Goal: Find contact information: Find contact information

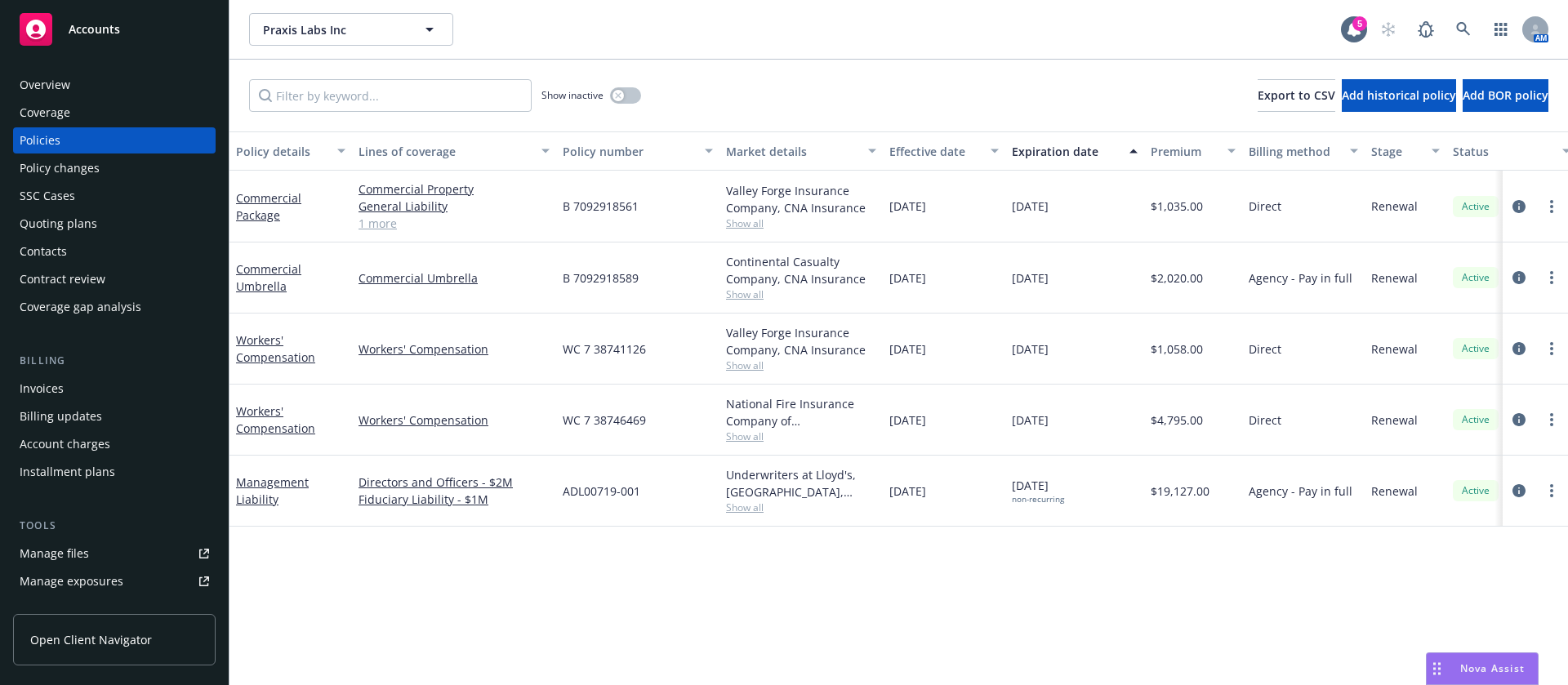
click at [72, 395] on div "Invoices" at bounding box center [114, 388] width 190 height 26
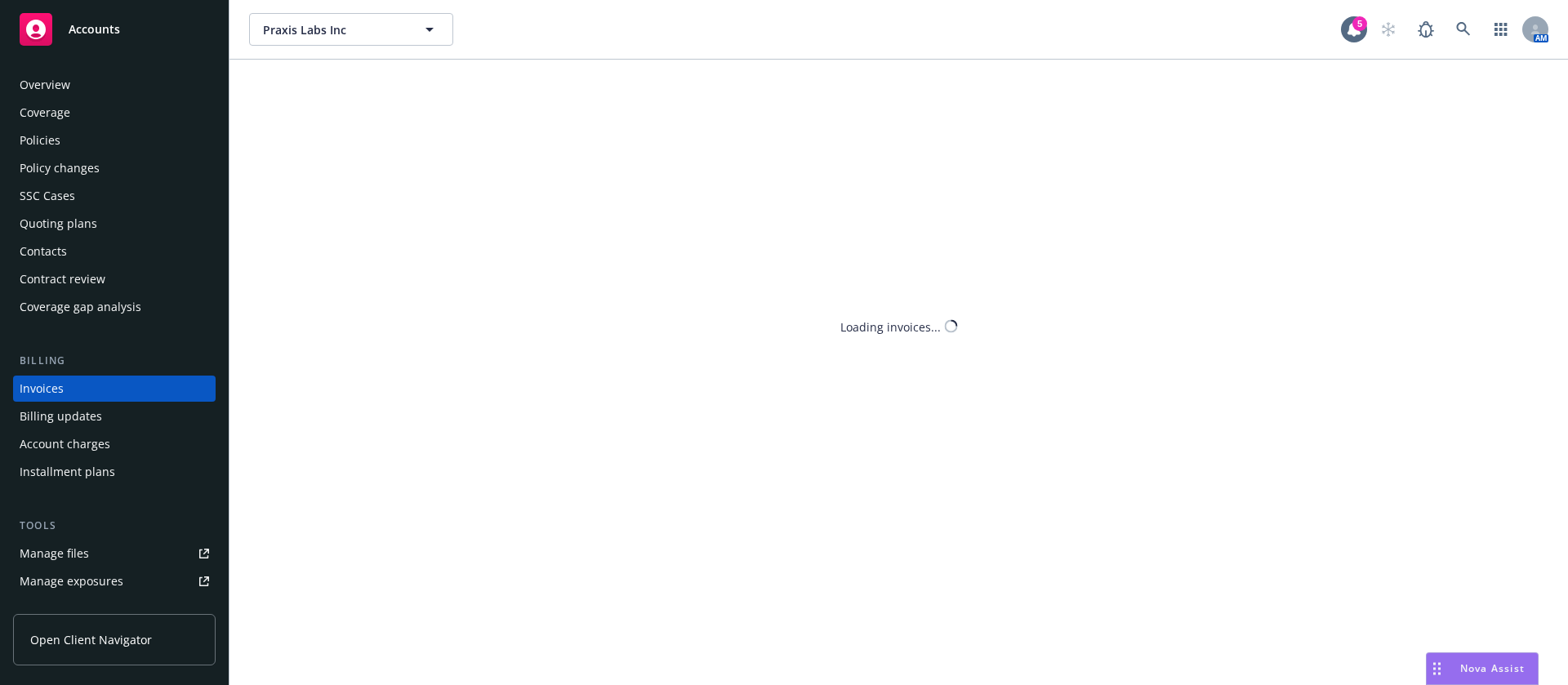
scroll to position [20, 0]
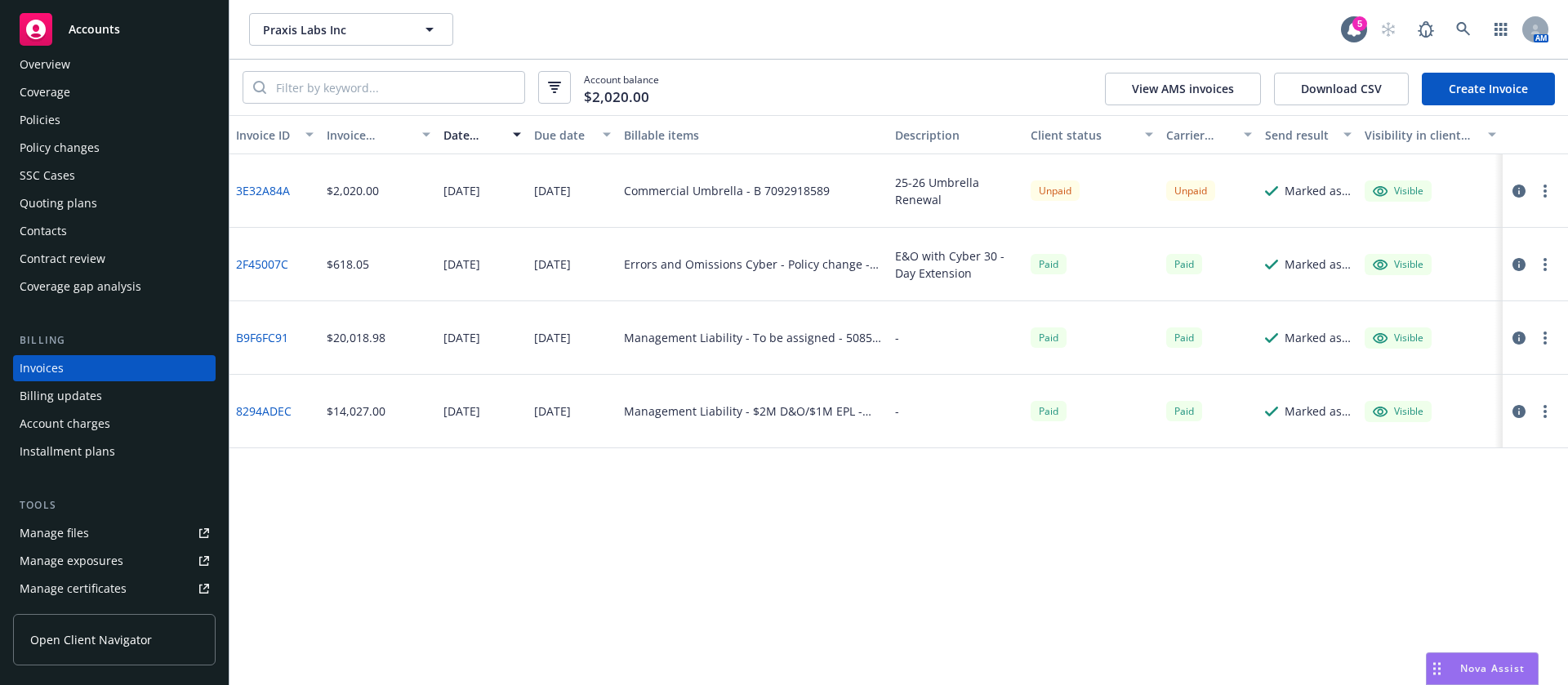
click at [63, 229] on div "Contacts" at bounding box center [43, 231] width 47 height 26
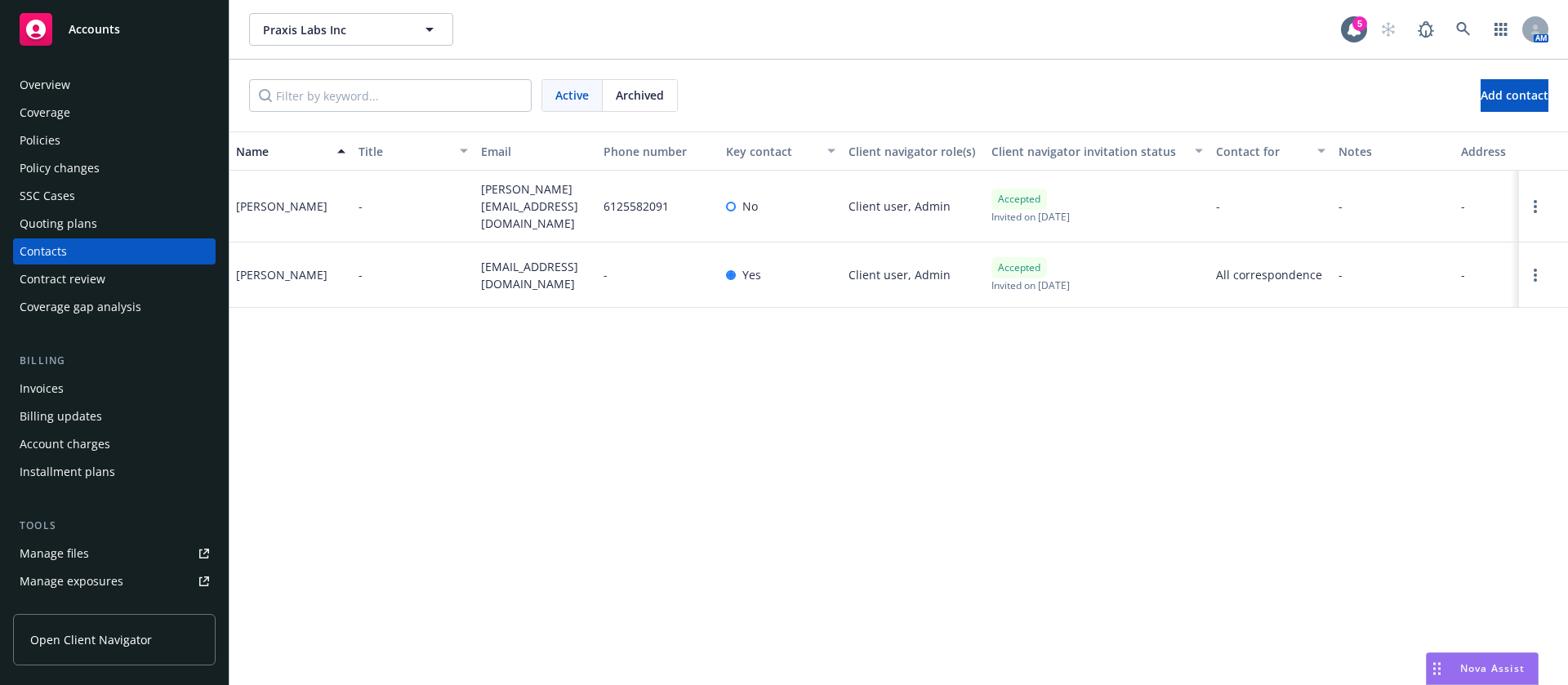
click at [540, 200] on span "barbara@praxislabs.co" at bounding box center [536, 206] width 110 height 51
copy span "barbara@praxislabs.co"
click at [89, 142] on div "Policies" at bounding box center [114, 140] width 190 height 26
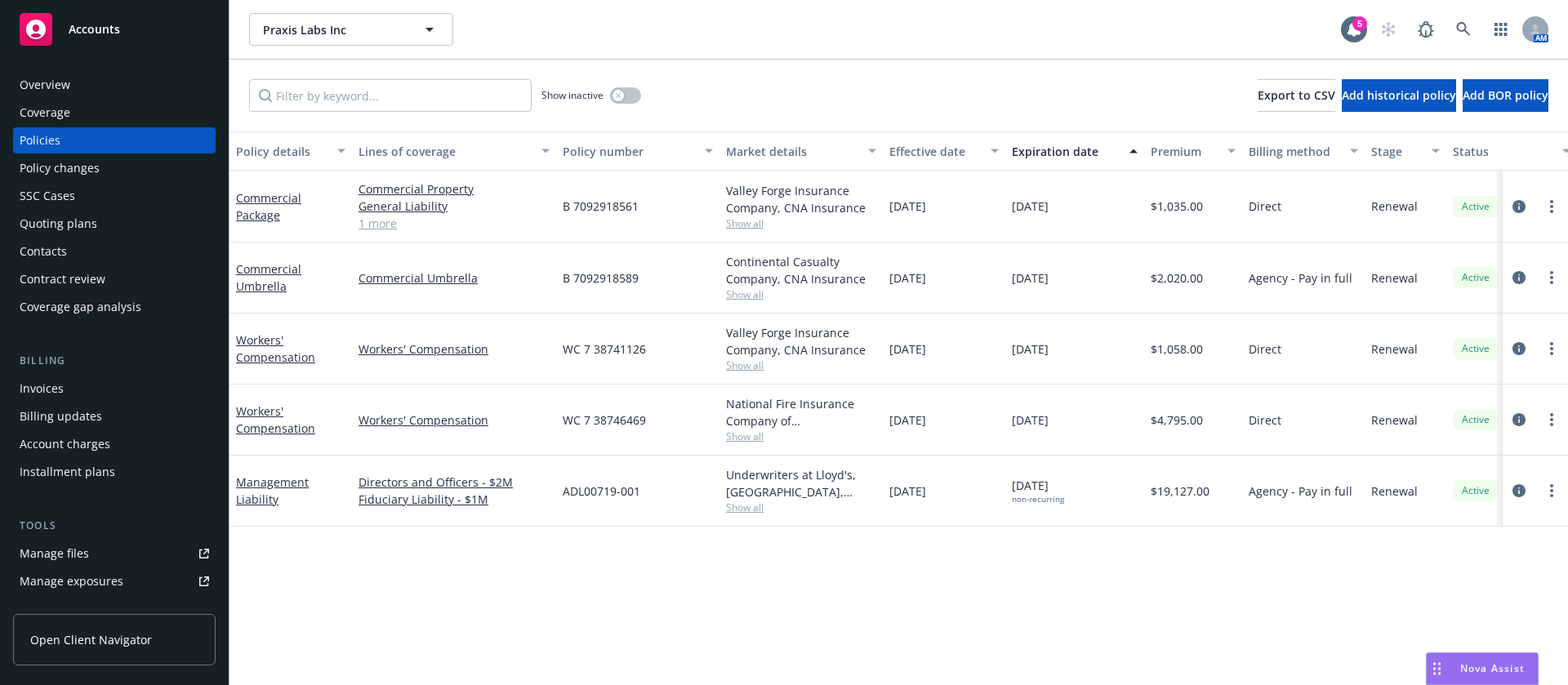
click at [888, 274] on div "01/26/2025" at bounding box center [944, 278] width 122 height 71
click at [918, 276] on span "01/26/2025" at bounding box center [908, 278] width 37 height 17
click at [917, 276] on span "01/26/2025" at bounding box center [908, 278] width 37 height 17
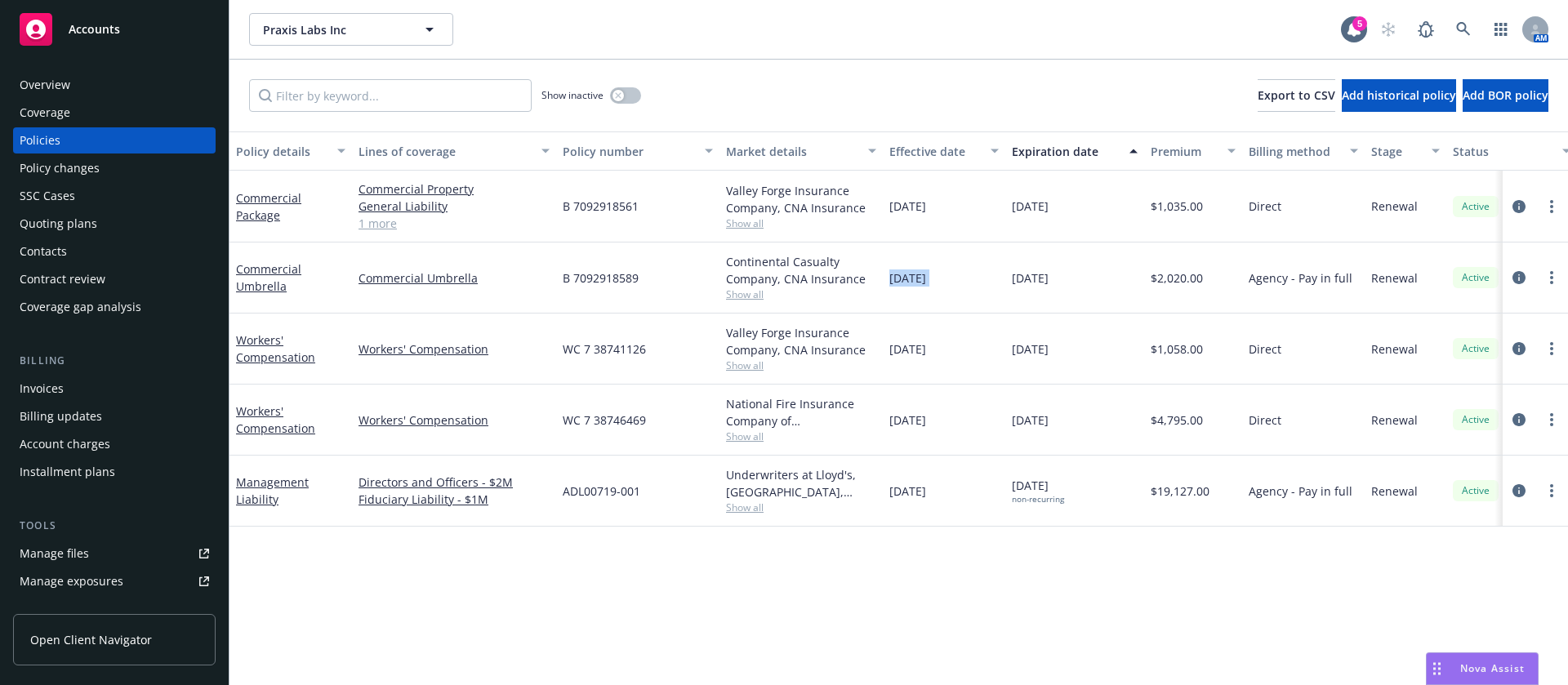
copy span "01/26/2025"
click at [75, 246] on div "Contacts" at bounding box center [114, 251] width 190 height 26
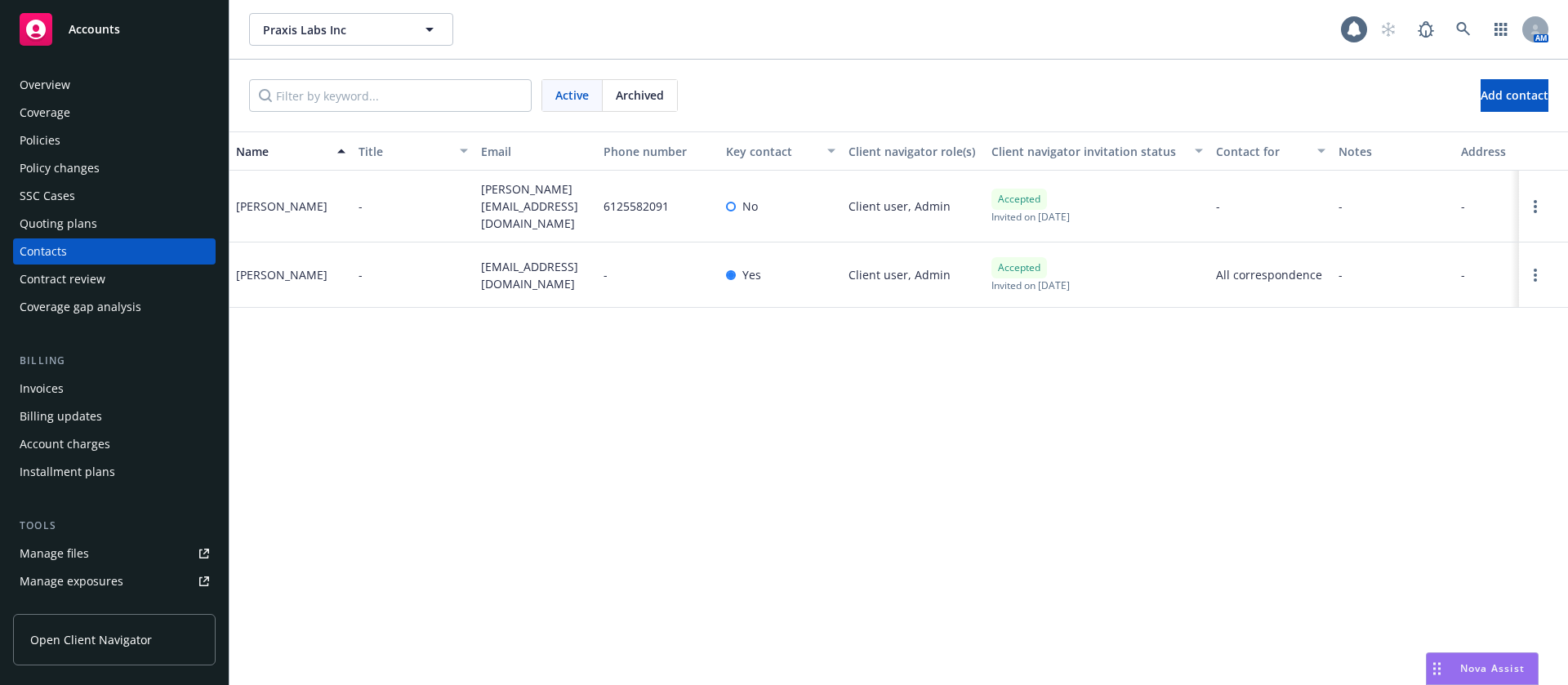
click at [521, 260] on span "heather@praxislabs.co" at bounding box center [536, 275] width 110 height 35
copy span "heather@praxislabs.co"
